Goal: Task Accomplishment & Management: Manage account settings

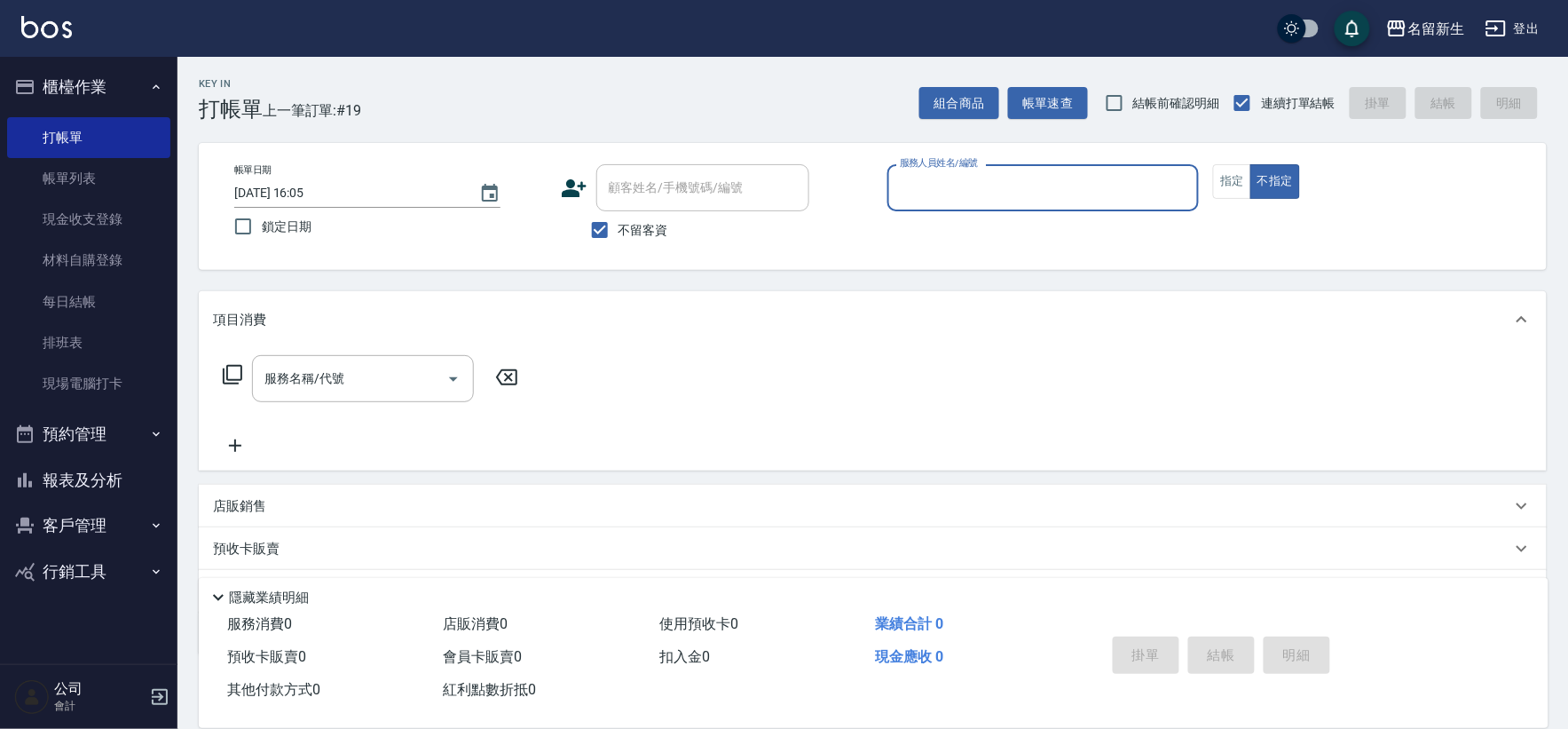
click at [86, 85] on button "櫃檯作業" at bounding box center [89, 87] width 164 height 46
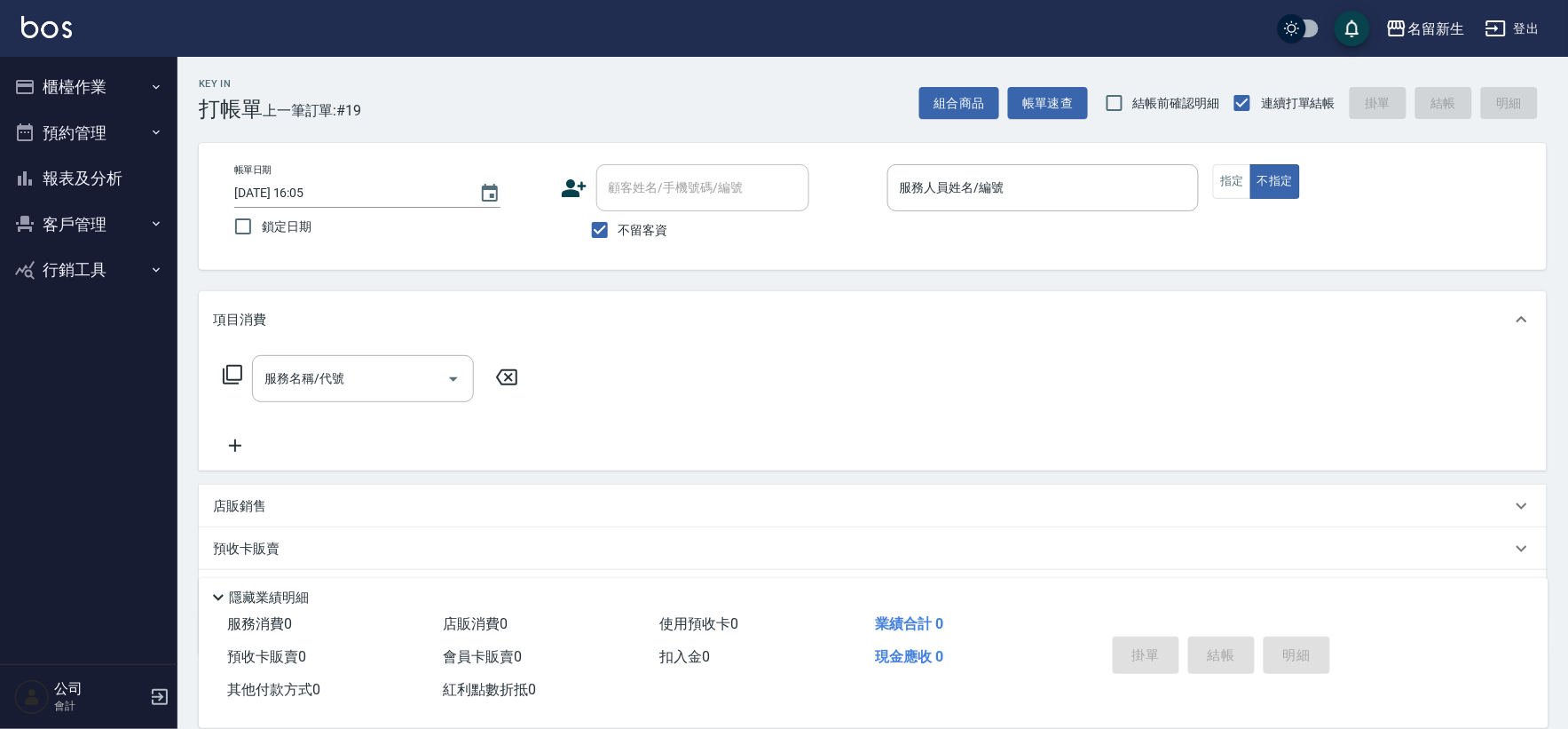
click at [68, 228] on button "客戶管理" at bounding box center [89, 225] width 164 height 46
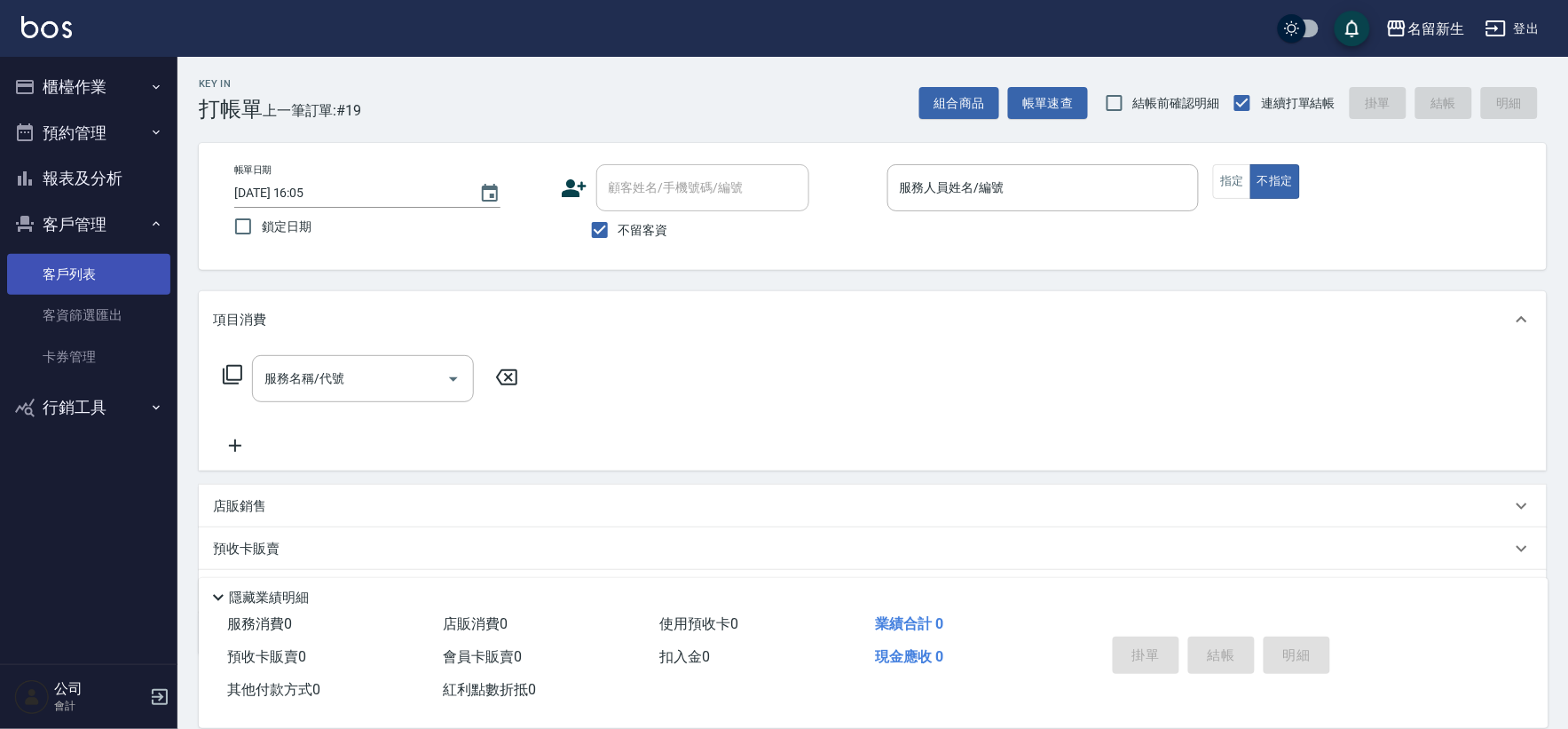
click at [100, 278] on link "客戶列表" at bounding box center [89, 274] width 164 height 41
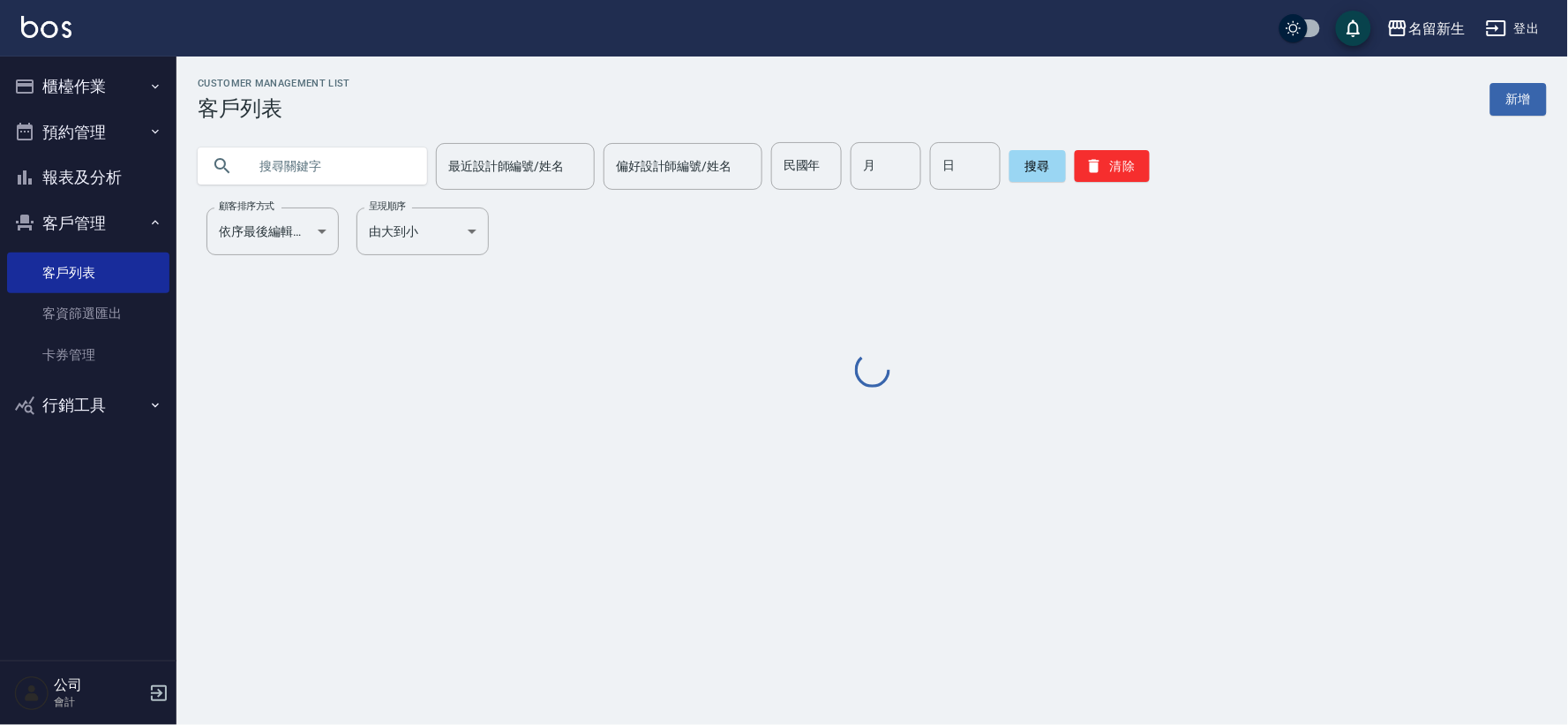
click at [1131, 156] on button "清除" at bounding box center [1113, 166] width 75 height 32
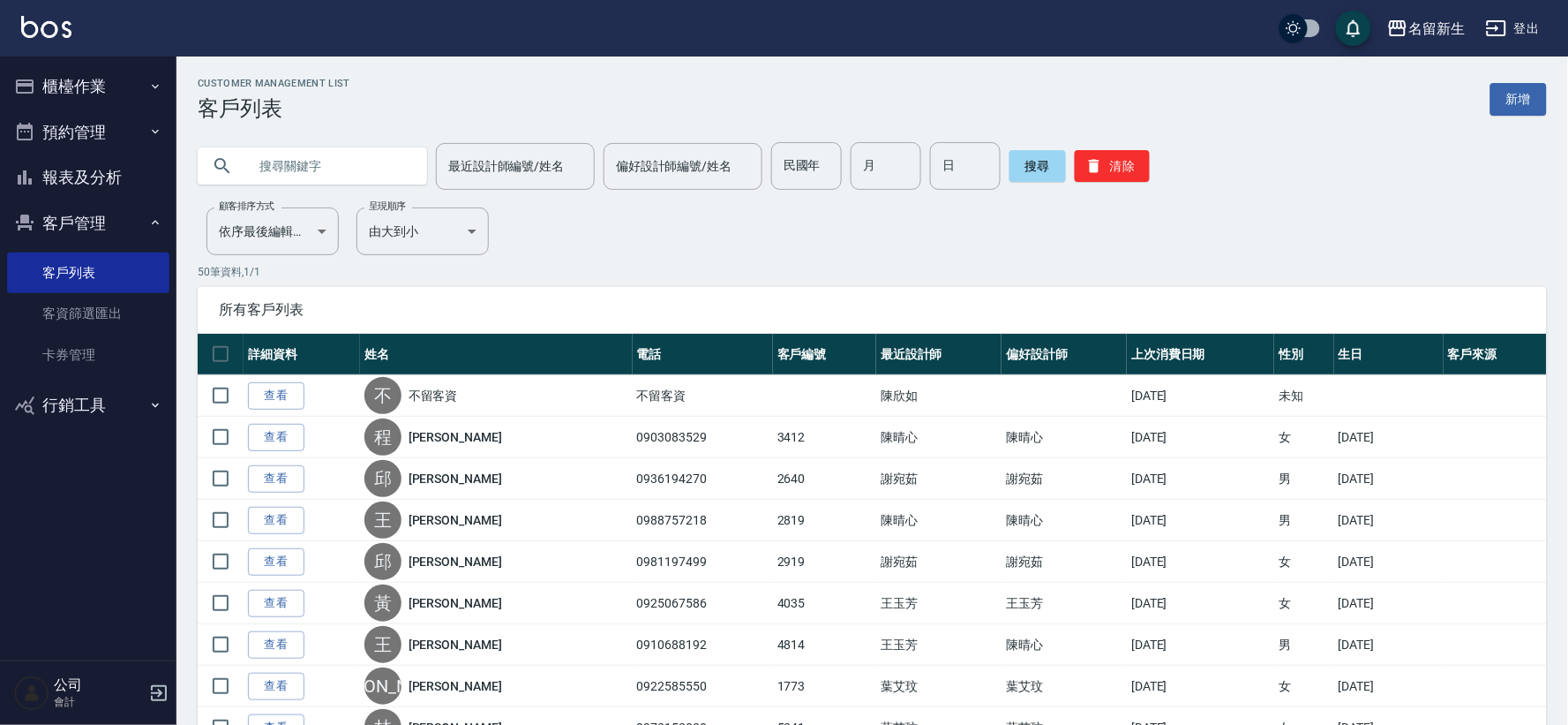
click at [1096, 162] on button "清除" at bounding box center [1113, 166] width 75 height 32
click at [823, 163] on input "民國年" at bounding box center [807, 166] width 71 height 48
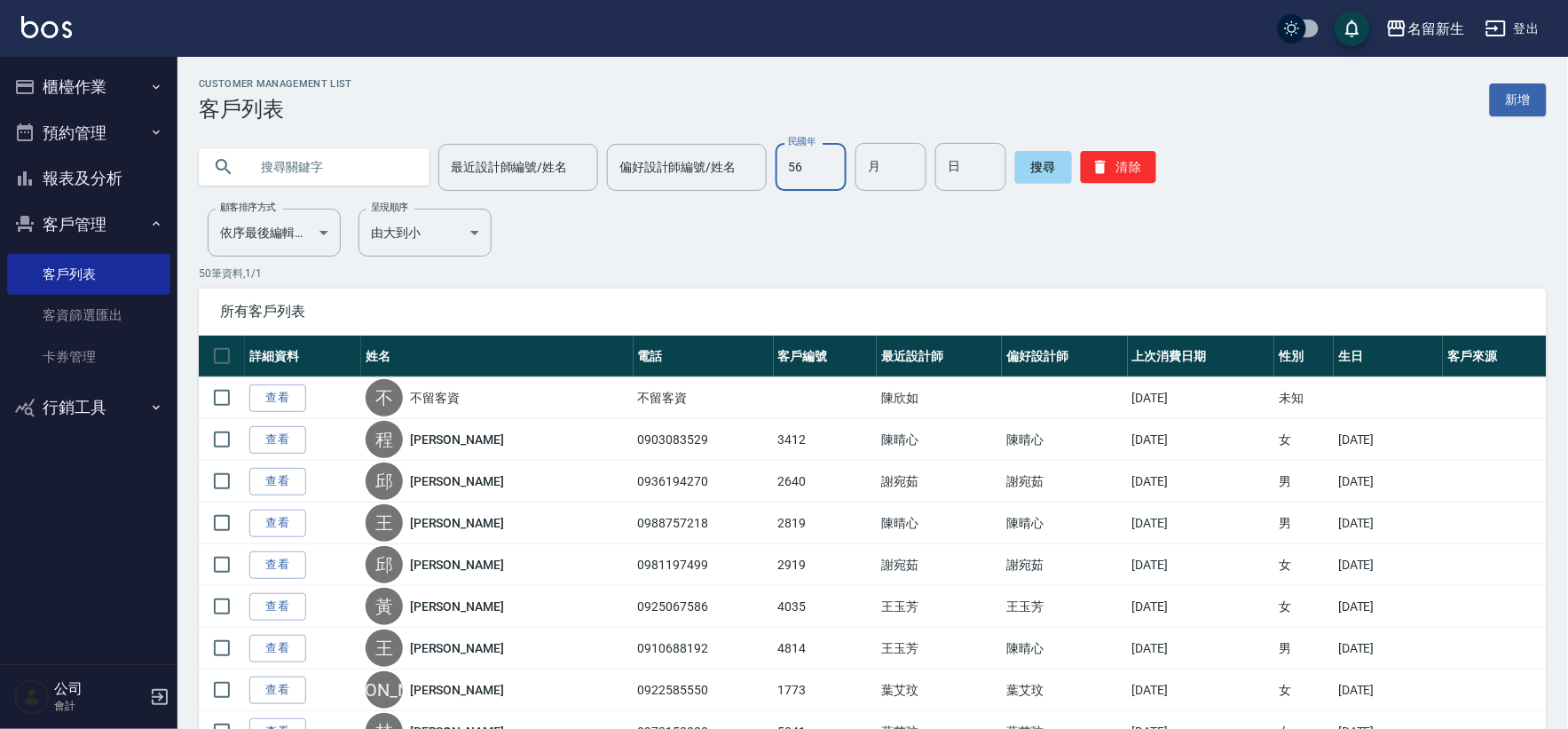
type input "56"
type input "1"
type input "20"
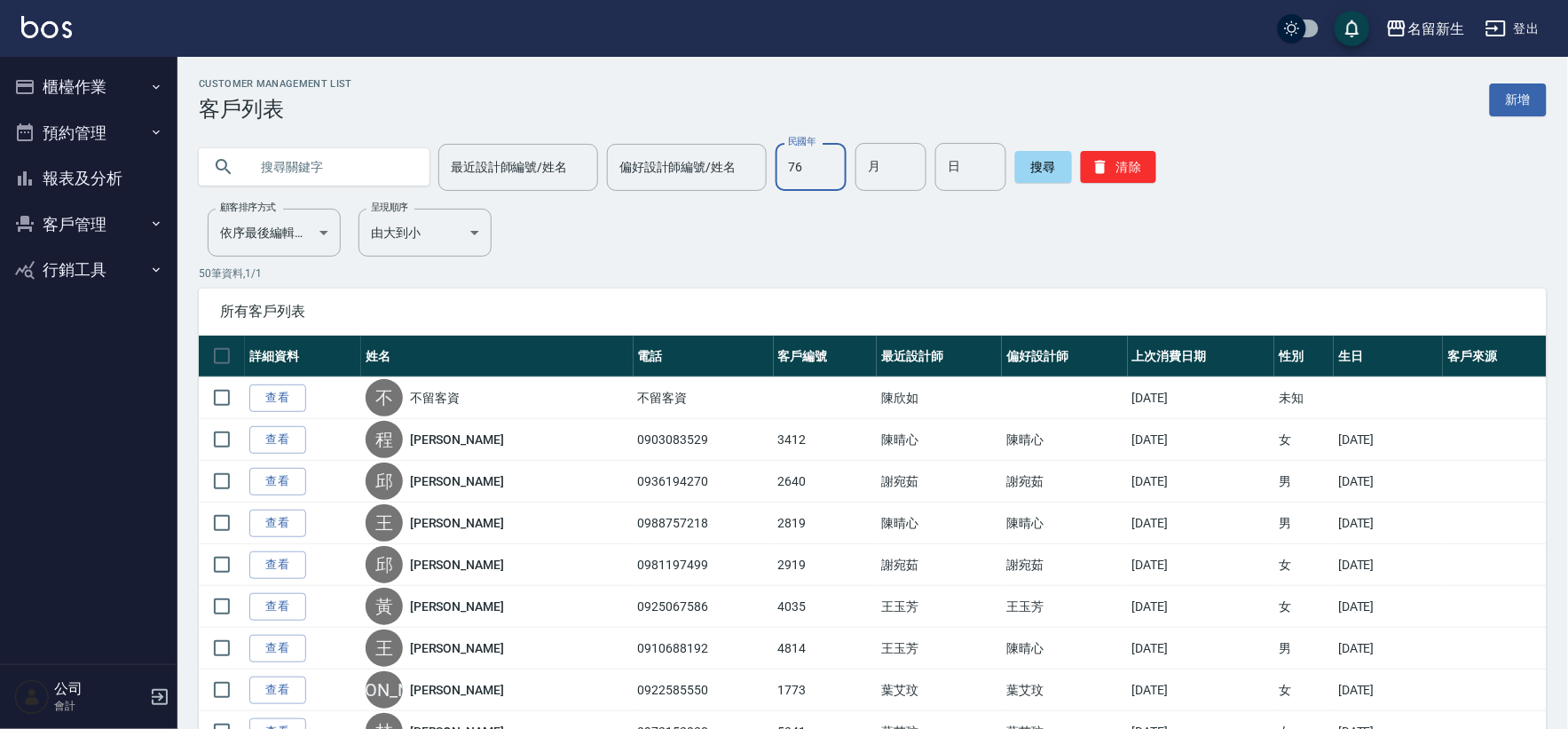
type input "76"
type input "05"
type input "25"
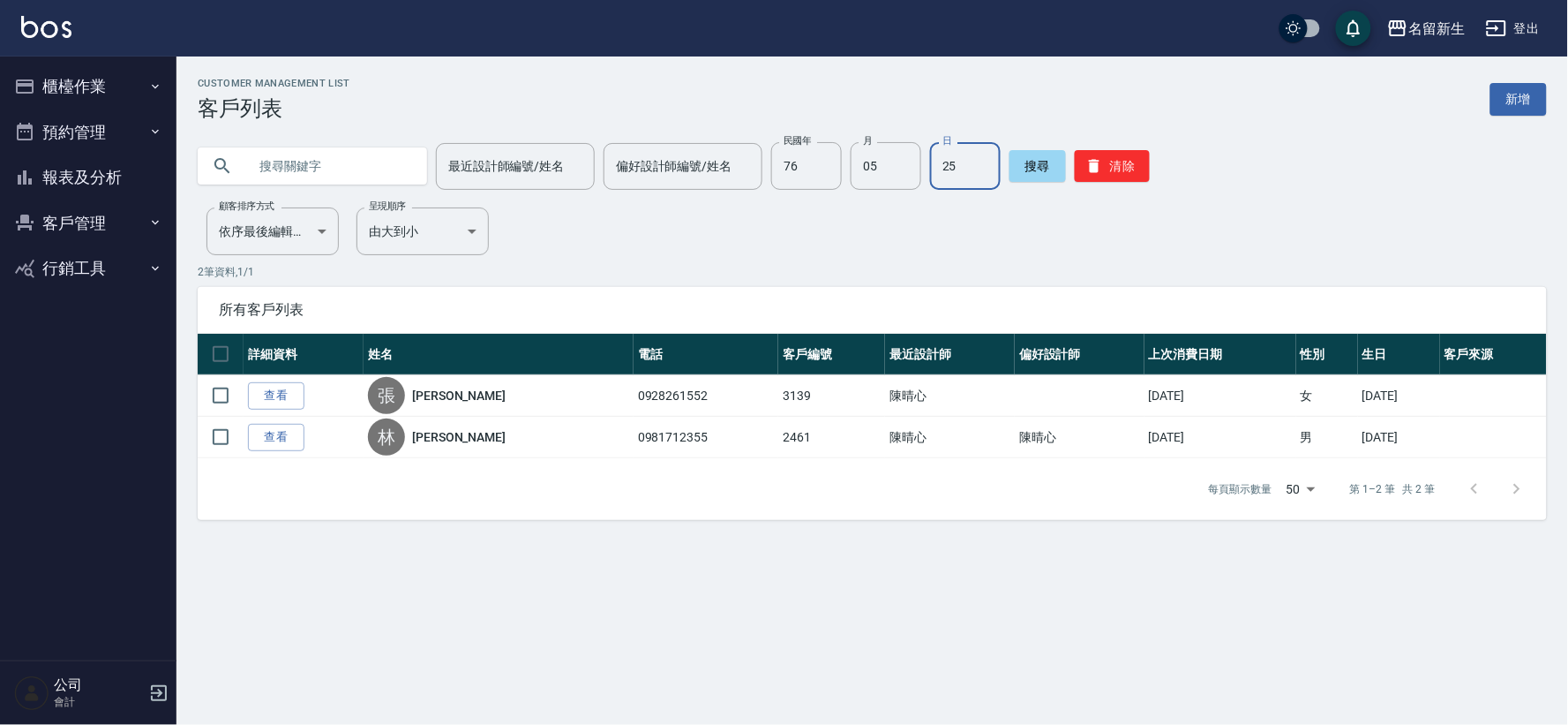
click at [120, 80] on button "櫃檯作業" at bounding box center [88, 86] width 163 height 46
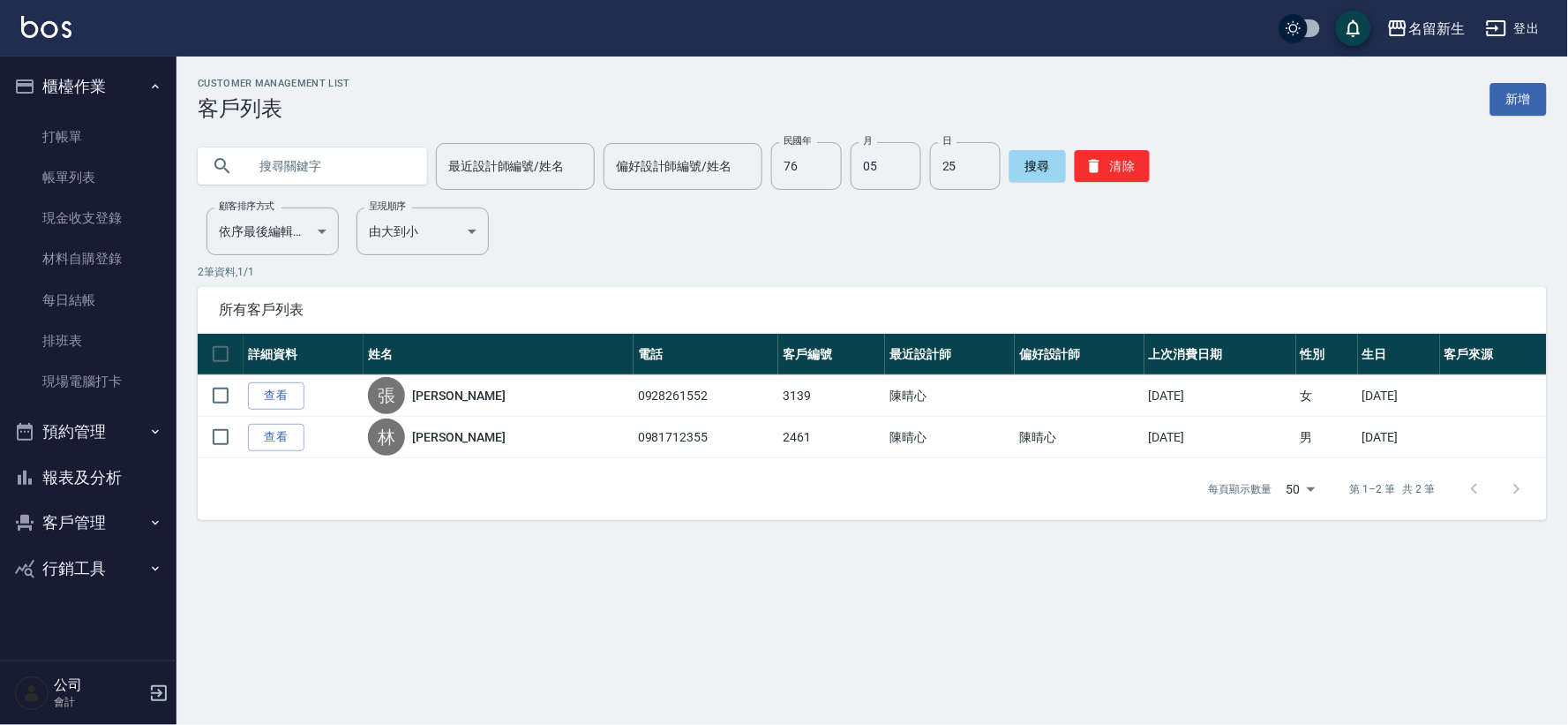
click at [88, 378] on link "現場電腦打卡" at bounding box center [88, 381] width 163 height 40
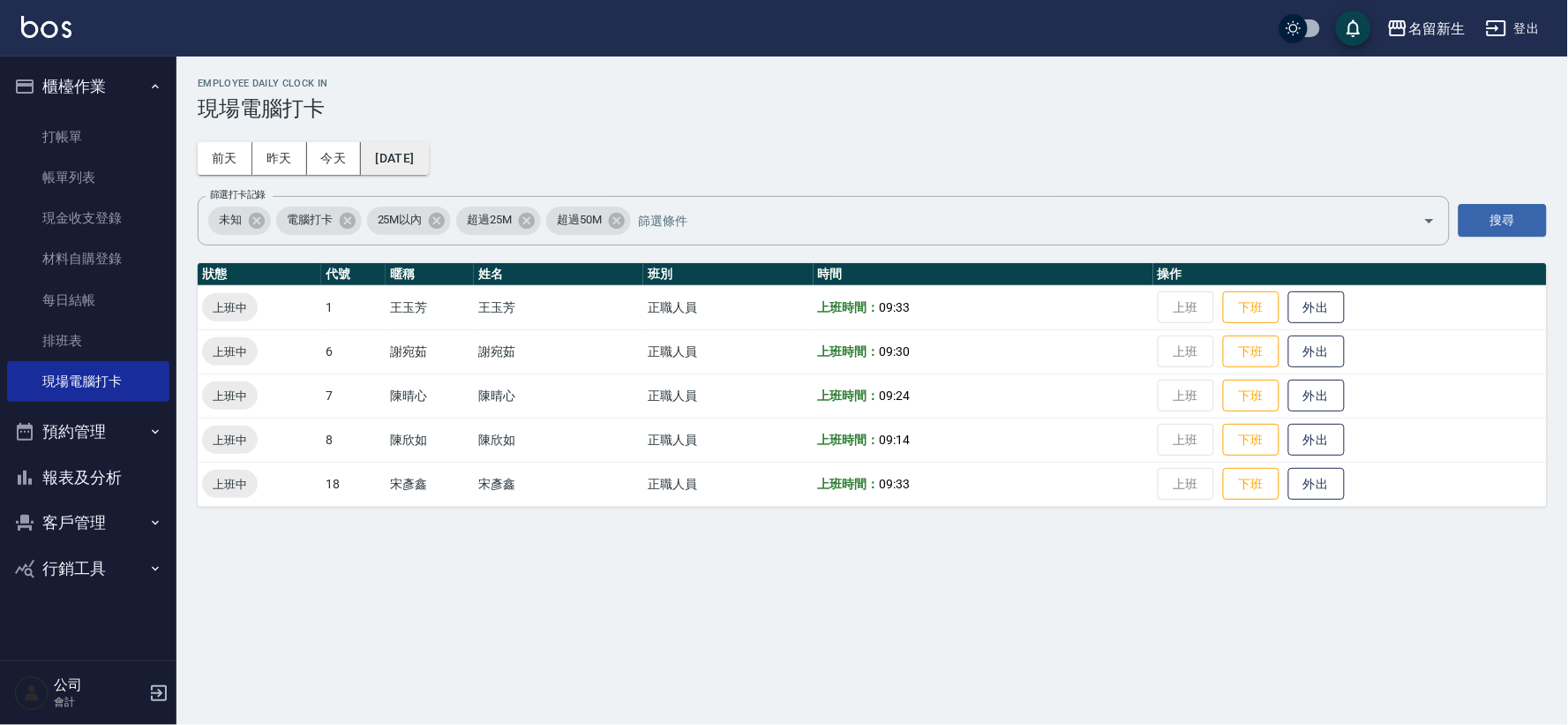
click at [406, 160] on button "[DATE]" at bounding box center [394, 158] width 67 height 33
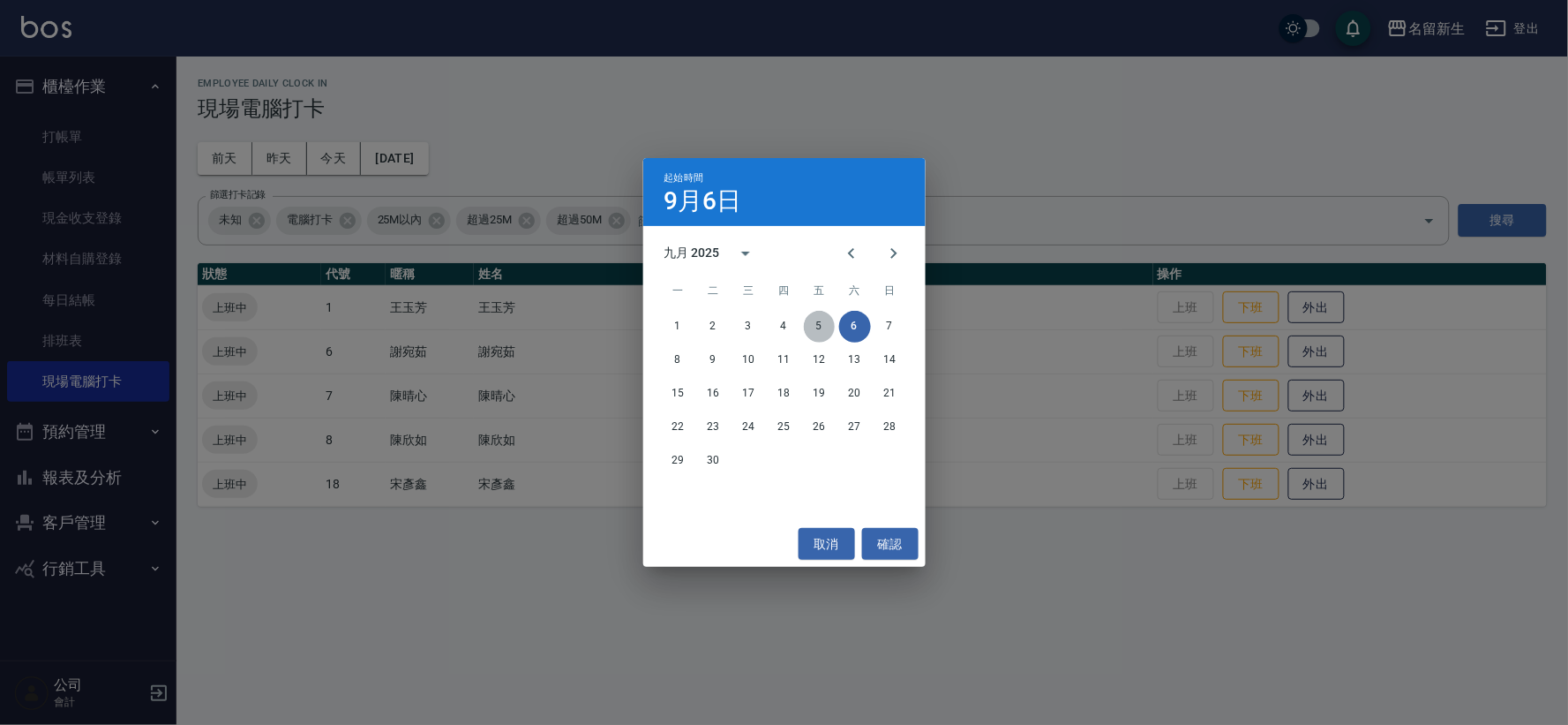
click at [827, 320] on button "5" at bounding box center [819, 327] width 32 height 32
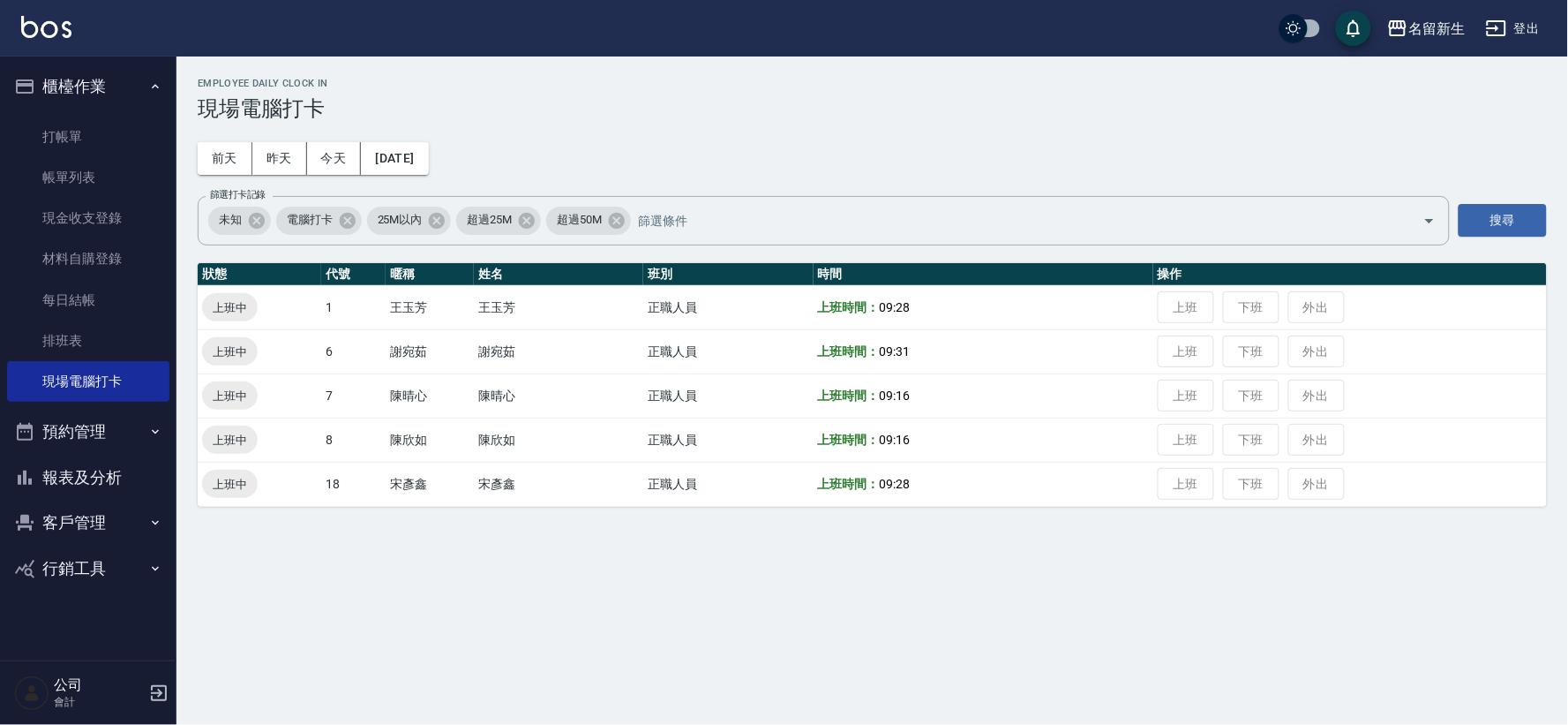
click at [97, 80] on button "櫃檯作業" at bounding box center [88, 86] width 163 height 46
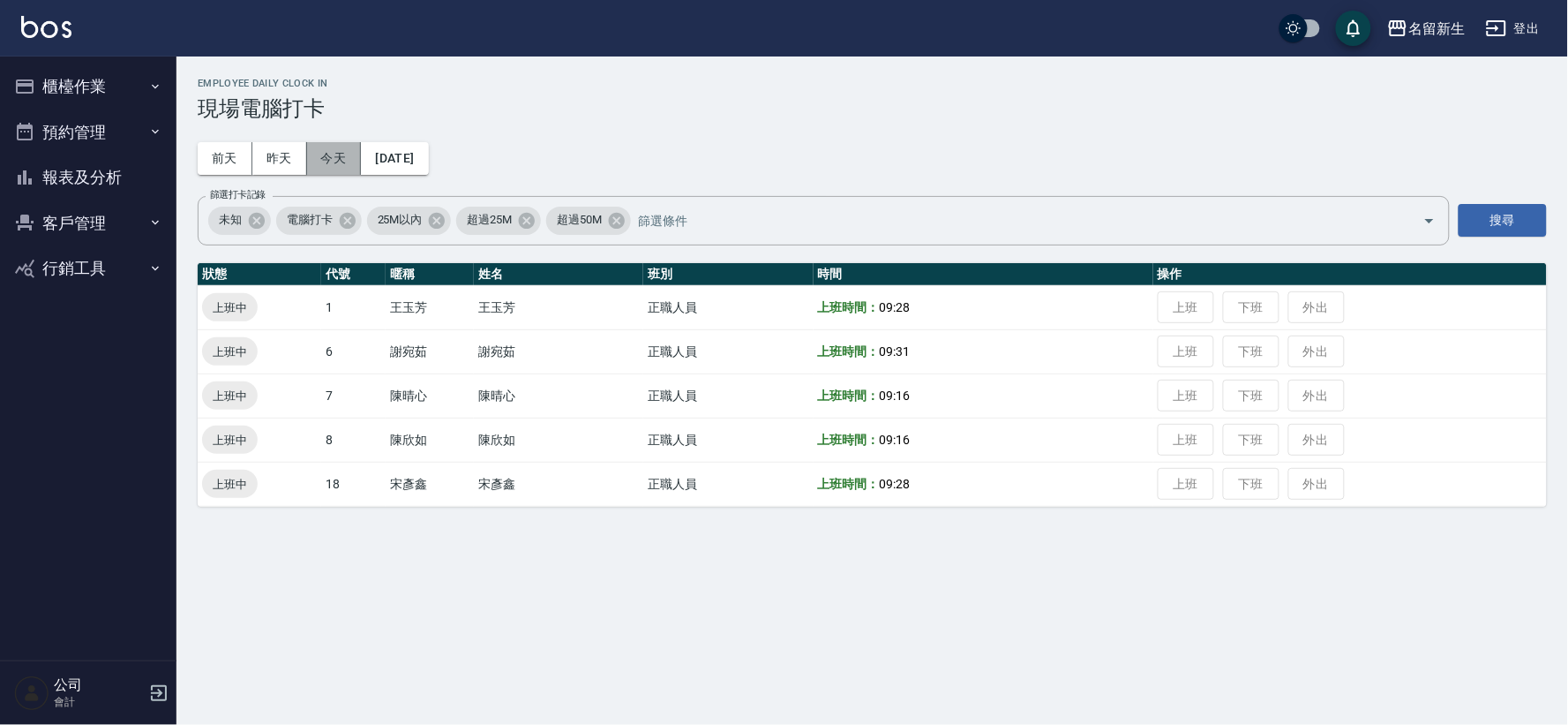
click at [333, 159] on button "今天" at bounding box center [334, 158] width 54 height 33
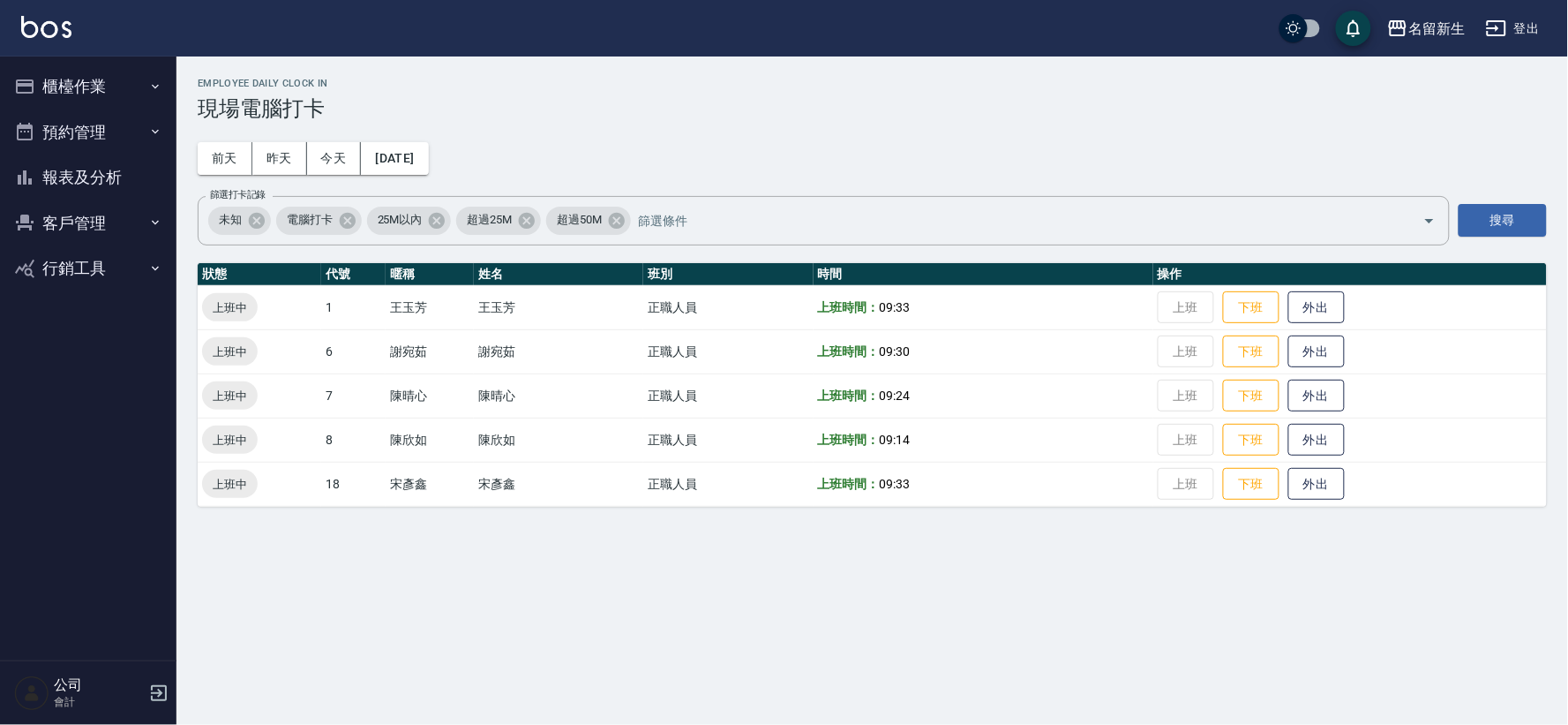
click at [81, 226] on button "客戶管理" at bounding box center [88, 224] width 163 height 46
click at [83, 270] on link "客戶列表" at bounding box center [88, 272] width 163 height 40
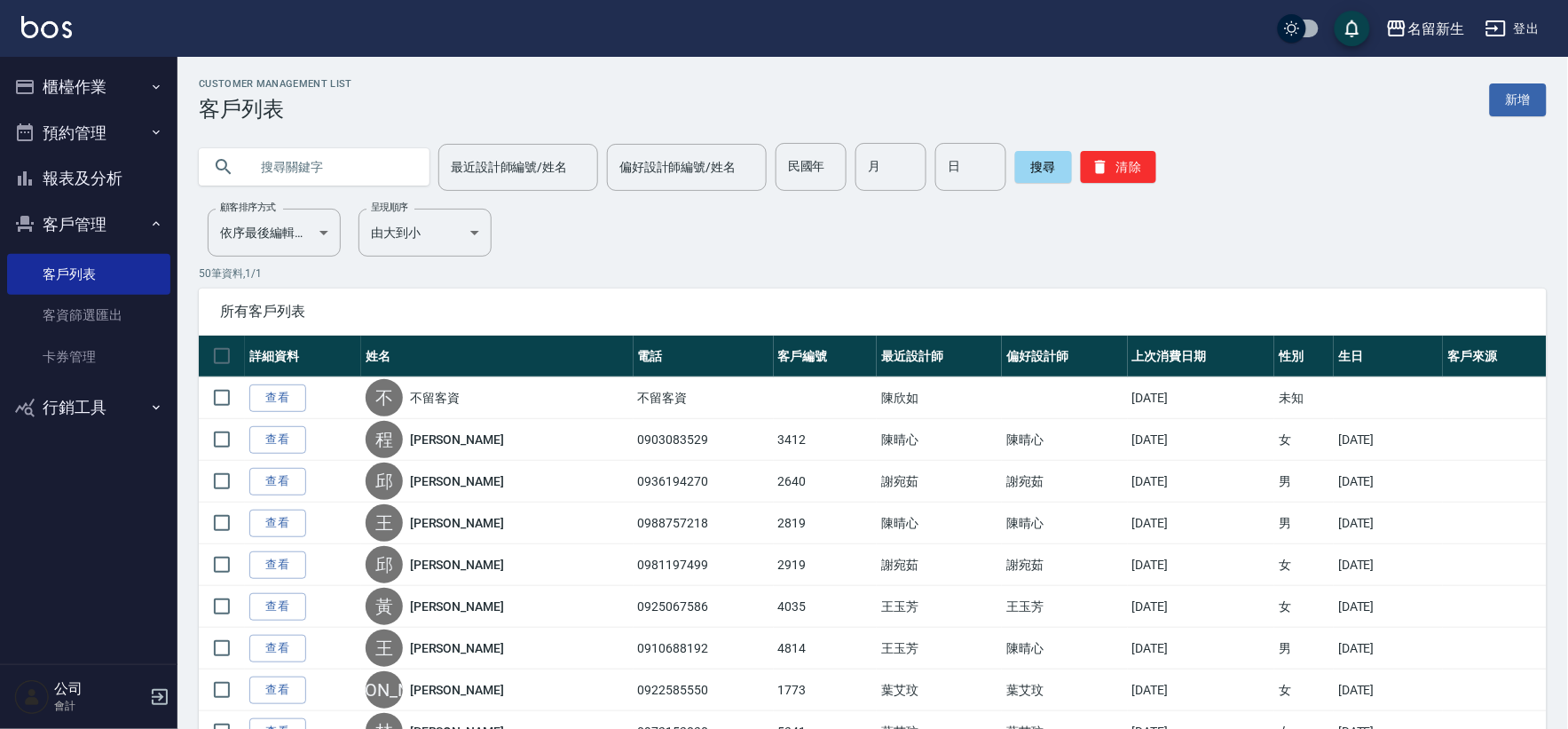
click at [339, 172] on input "text" at bounding box center [332, 167] width 166 height 48
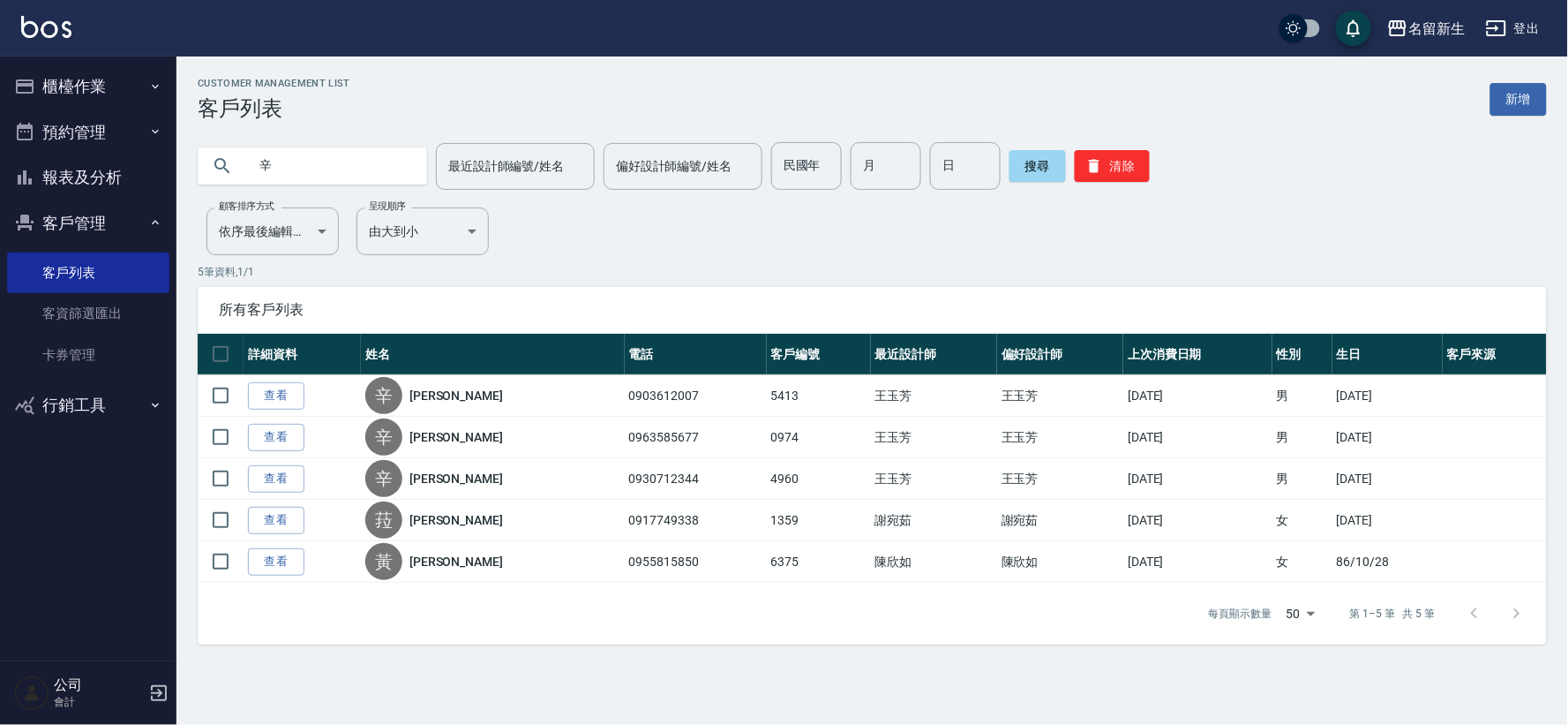
type input "辛0"
